Goal: Ask a question

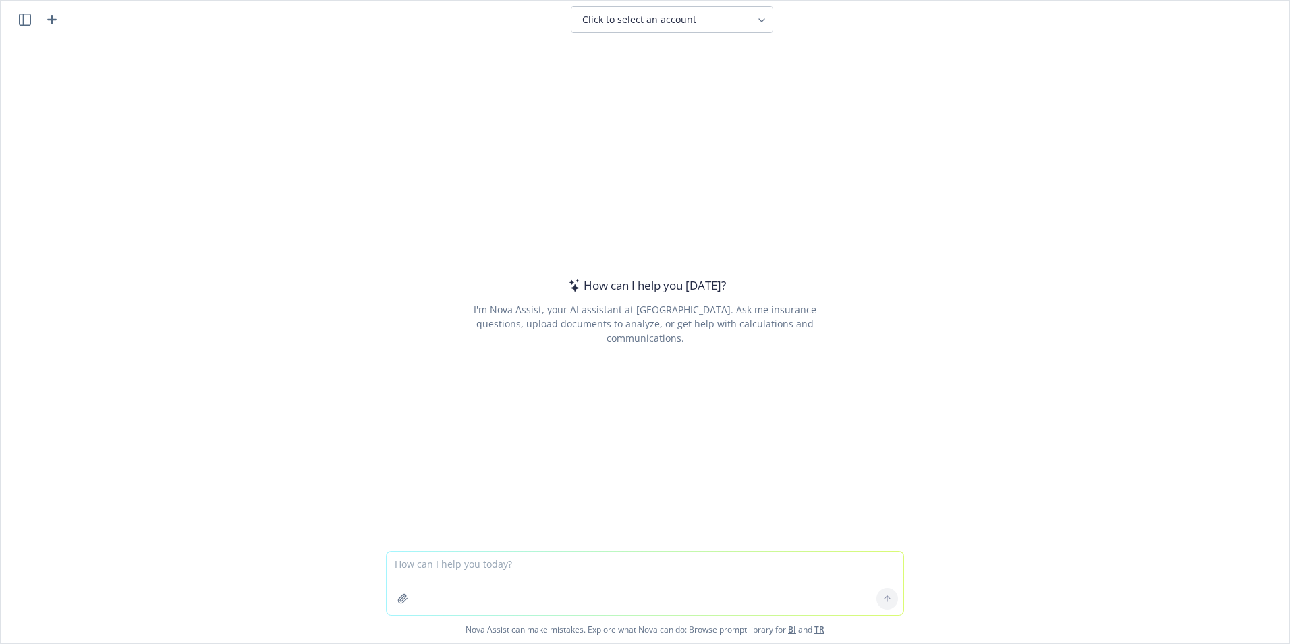
click at [416, 566] on textarea at bounding box center [645, 582] width 517 height 63
click at [716, 557] on textarea "I am a 401k advisor for 401k plans. A client asked me [DATE] why did the" at bounding box center [645, 582] width 517 height 63
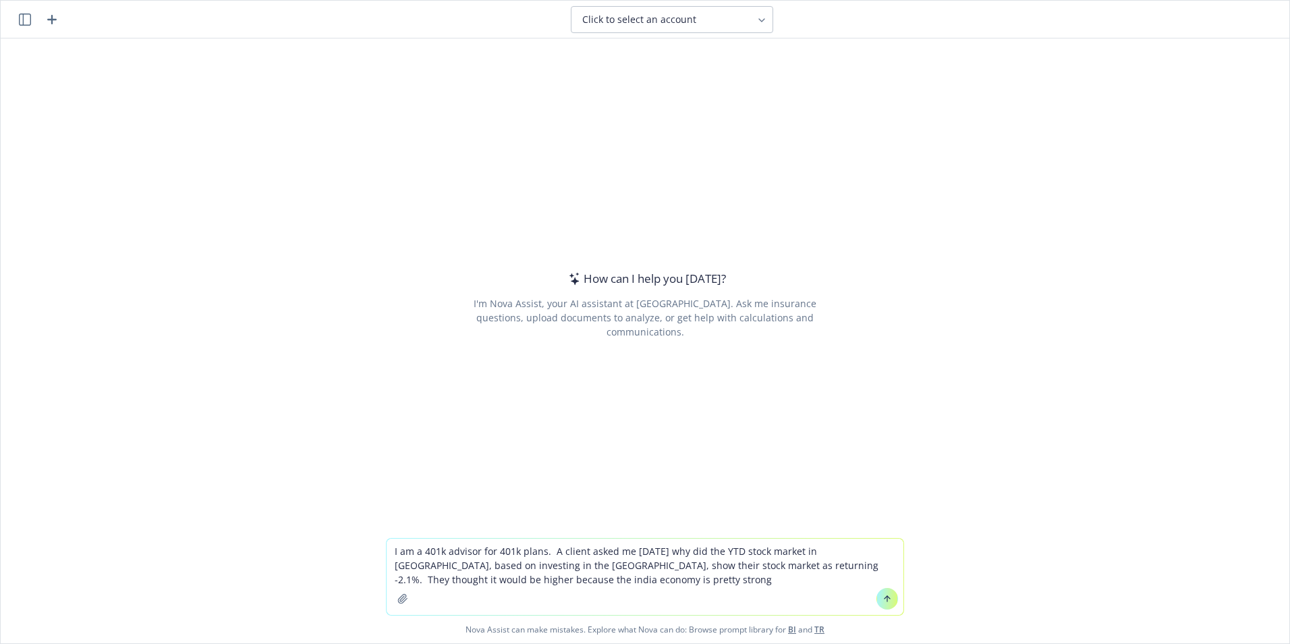
type textarea "I am a 401k advisor for 401k plans. A client asked me [DATE] why did the YTD st…"
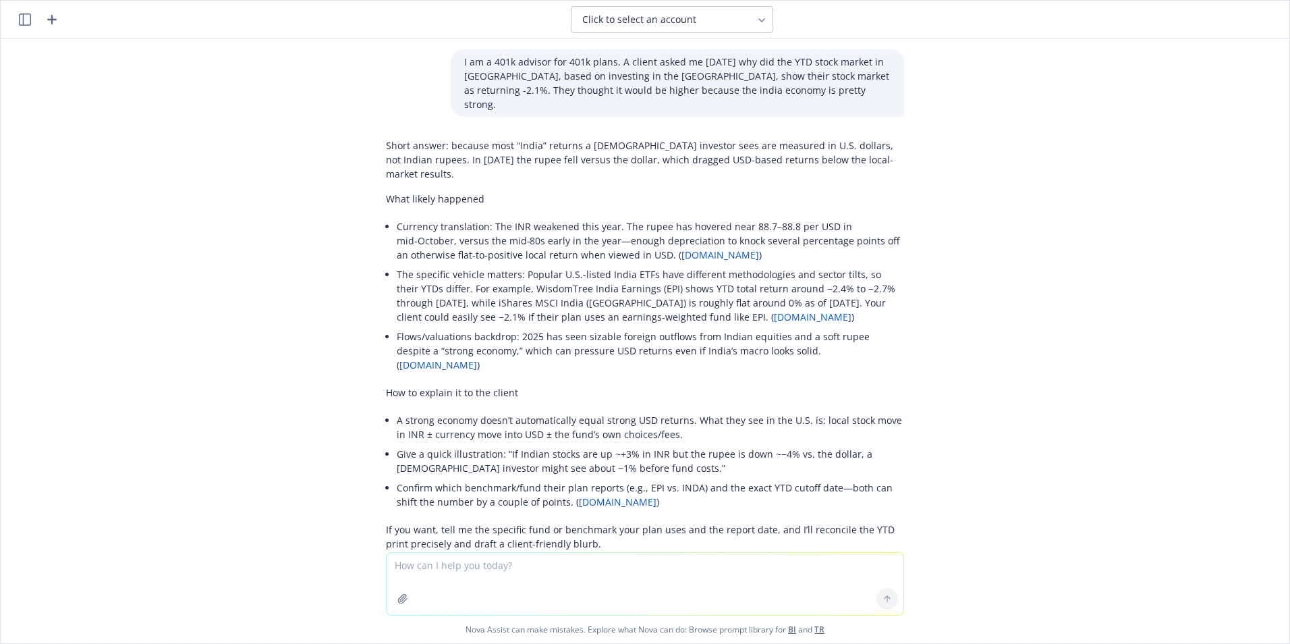
click at [445, 569] on textarea at bounding box center [645, 584] width 517 height 62
drag, startPoint x: 598, startPoint y: 564, endPoint x: 657, endPoint y: 564, distance: 59.4
click at [657, 564] on textarea "What percentage change would the rupee weakening ha" at bounding box center [645, 582] width 517 height 63
type textarea "What percentage change would the rupee weakening have on the return?"
type textarea "So what percent did the rupee weaken from [DATE] to [DATE]"
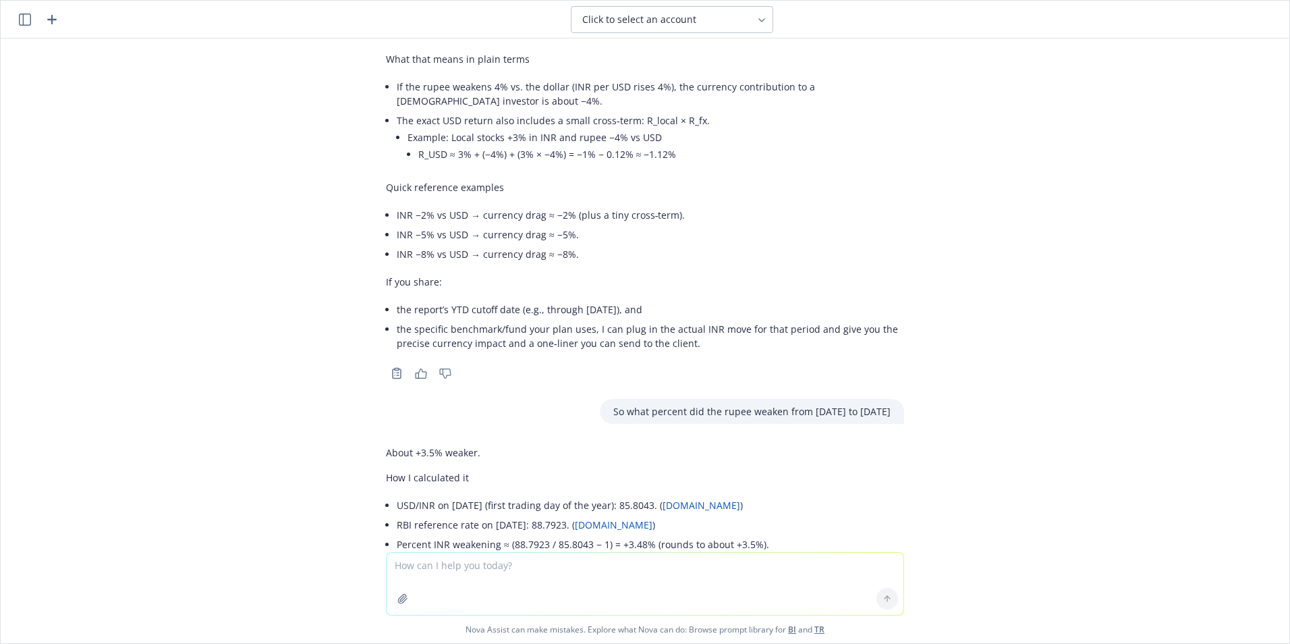
scroll to position [850, 0]
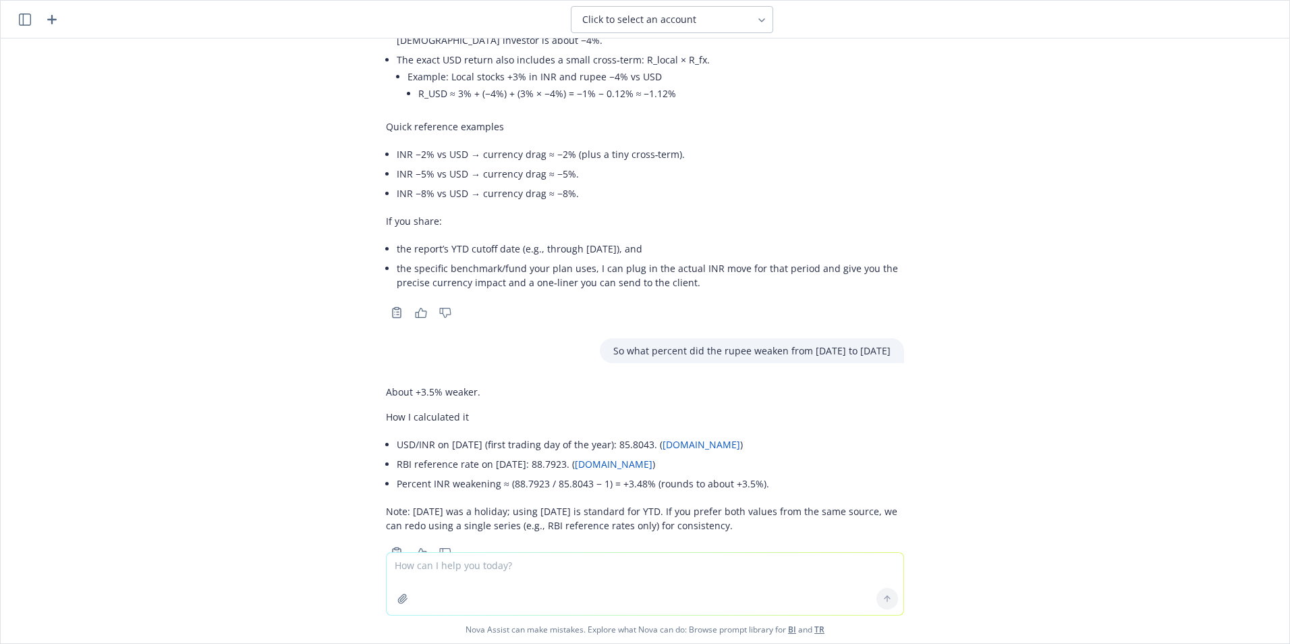
click at [406, 560] on textarea at bounding box center [645, 584] width 517 height 62
type textarea "Using the same time period, how does the dollar compare to the German currancy?"
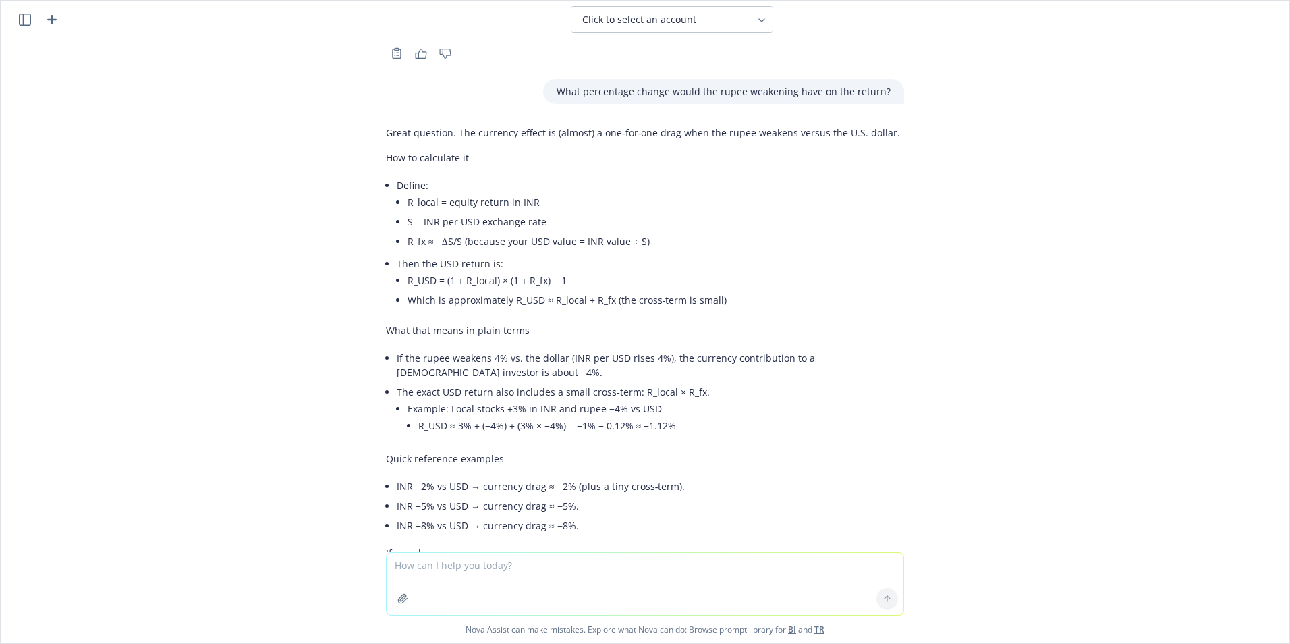
scroll to position [516, 0]
